Goal: Share content

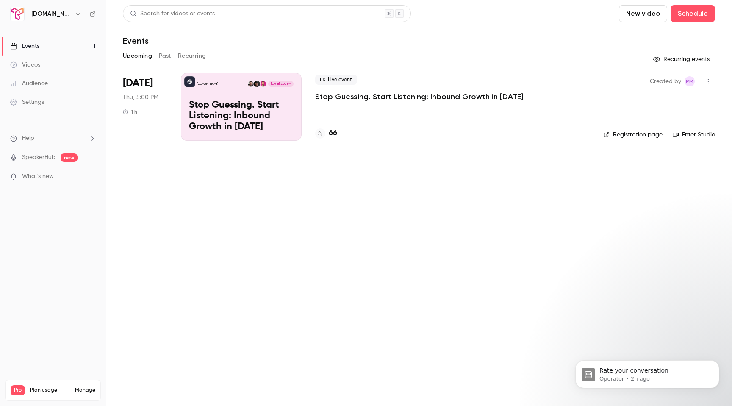
click at [706, 80] on icon "button" at bounding box center [708, 81] width 7 height 6
click at [646, 105] on div "Share" at bounding box center [675, 103] width 64 height 8
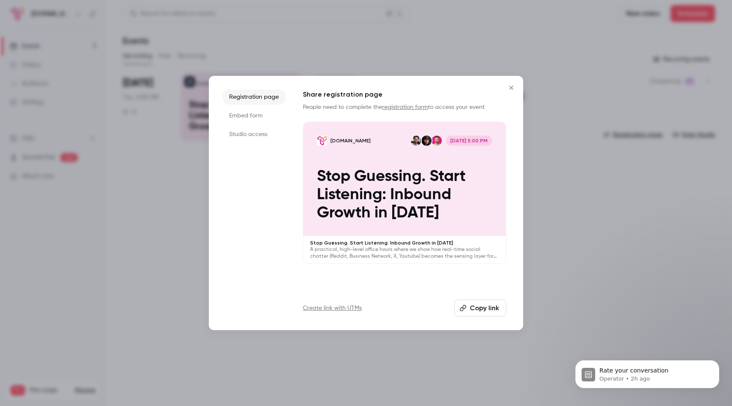
click at [476, 304] on button "Copy link" at bounding box center [480, 307] width 52 height 17
click at [349, 308] on link "Create link with UTMs" at bounding box center [332, 308] width 59 height 8
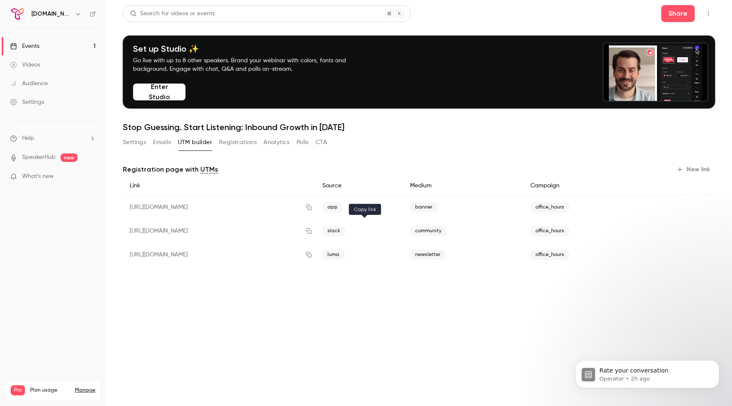
click at [316, 234] on button "button" at bounding box center [309, 231] width 14 height 14
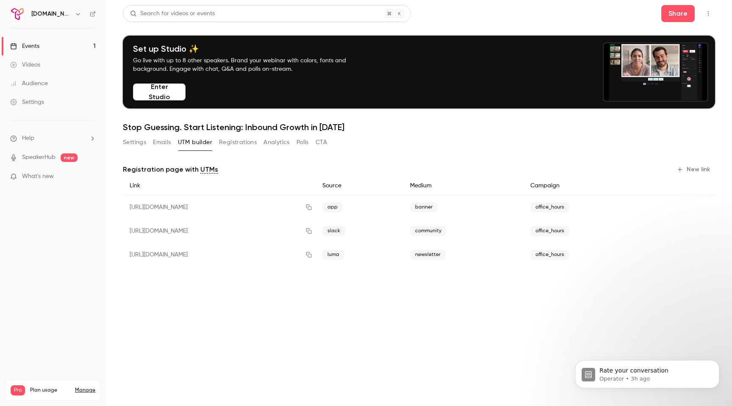
click at [166, 95] on button "Enter Studio" at bounding box center [159, 91] width 53 height 17
click at [28, 43] on div "Events" at bounding box center [24, 46] width 29 height 8
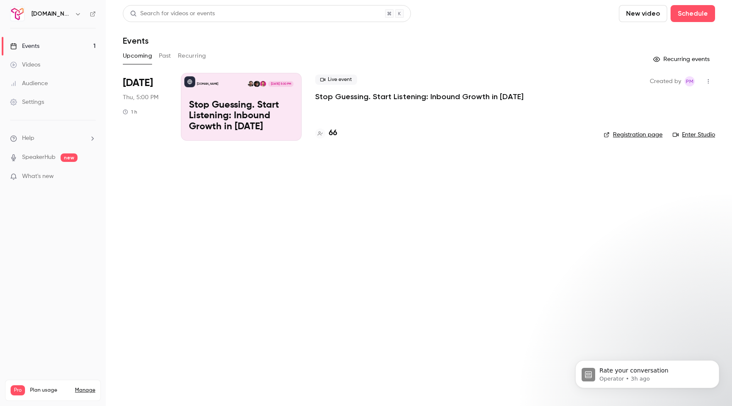
click at [280, 91] on div "[DOMAIN_NAME] [DATE] 5:00 PM Stop Guessing. Start Listening: Inbound Growth in …" at bounding box center [241, 107] width 121 height 68
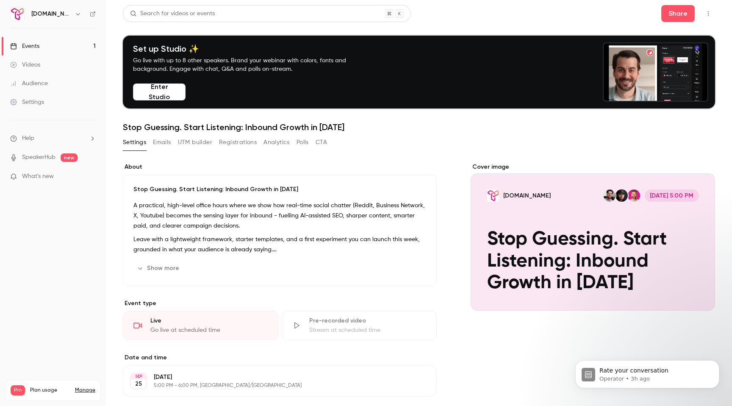
click at [158, 93] on button "Enter Studio" at bounding box center [159, 91] width 53 height 17
